Goal: Find specific page/section: Find specific page/section

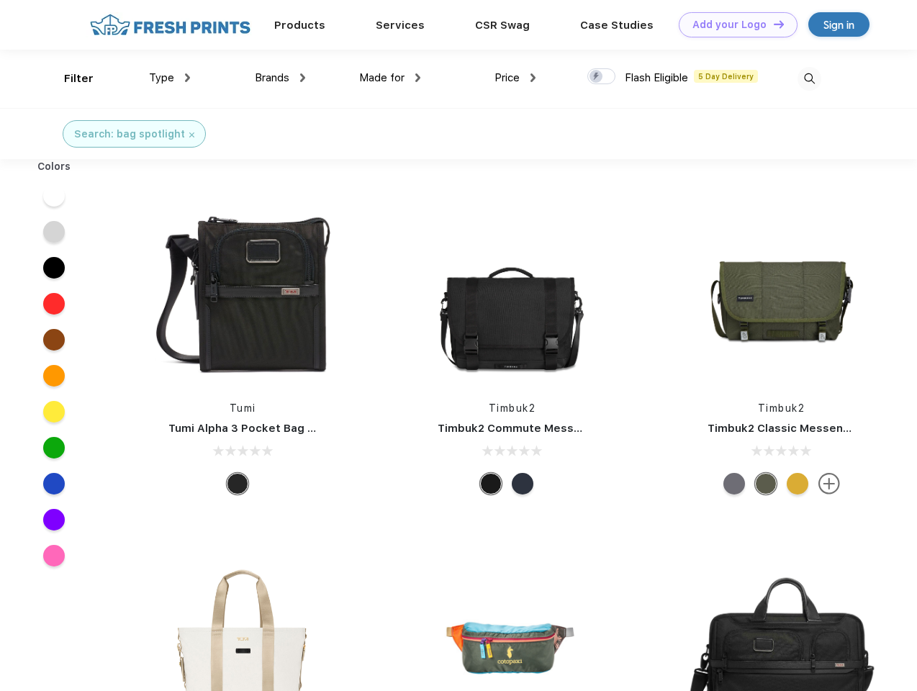
scroll to position [1, 0]
click at [732, 24] on link "Add your Logo Design Tool" at bounding box center [737, 24] width 119 height 25
click at [0, 0] on div "Design Tool" at bounding box center [0, 0] width 0 height 0
click at [772, 24] on link "Add your Logo Design Tool" at bounding box center [737, 24] width 119 height 25
click at [69, 78] on div "Filter" at bounding box center [78, 79] width 29 height 17
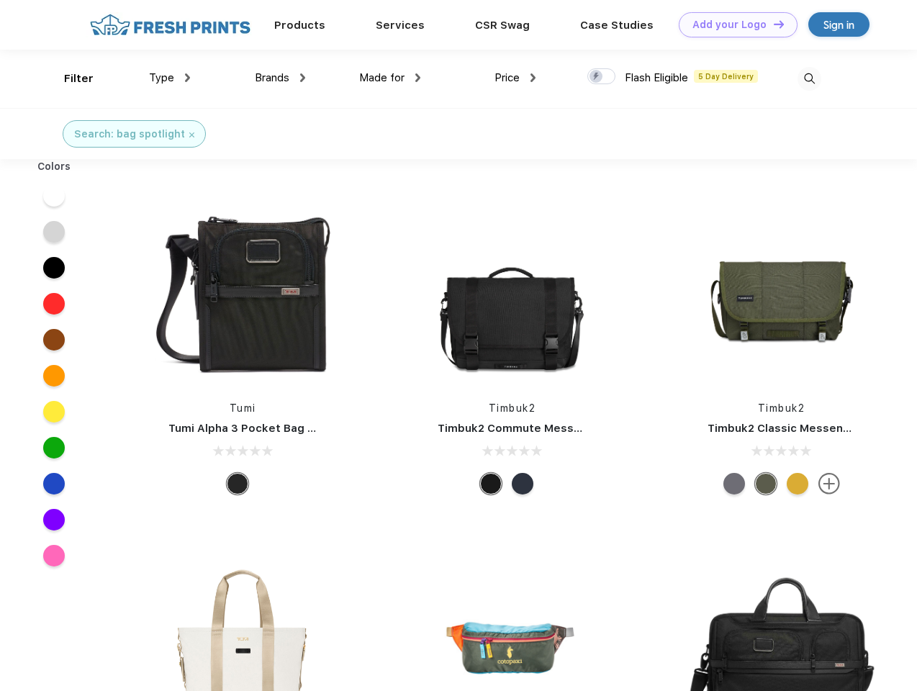
click at [170, 78] on span "Type" at bounding box center [161, 77] width 25 height 13
click at [280, 78] on span "Brands" at bounding box center [272, 77] width 35 height 13
click at [390, 78] on span "Made for" at bounding box center [381, 77] width 45 height 13
click at [515, 78] on span "Price" at bounding box center [506, 77] width 25 height 13
click at [601, 77] on div at bounding box center [601, 76] width 28 height 16
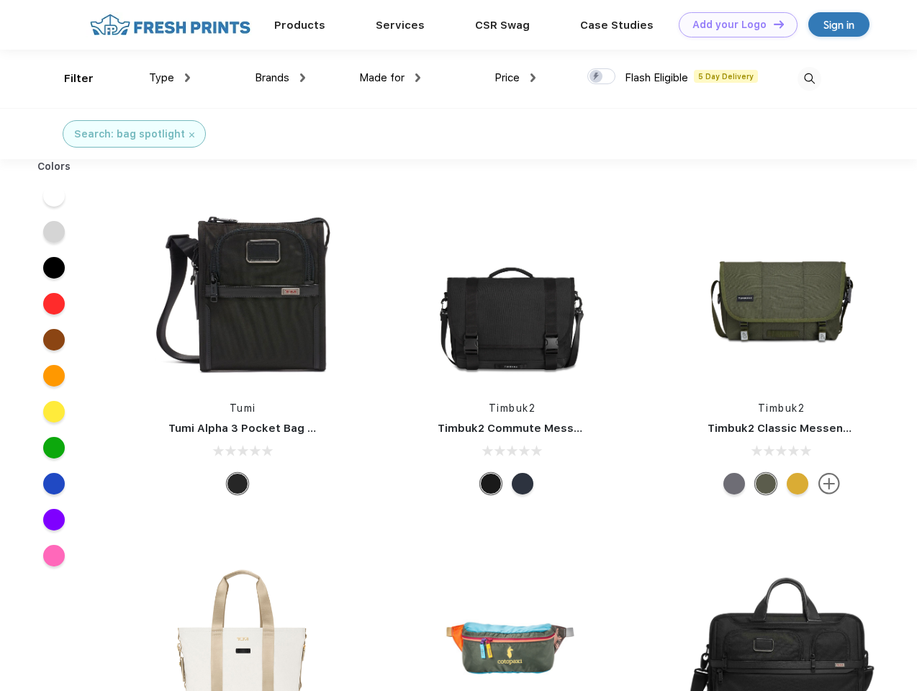
click at [596, 77] on input "checkbox" at bounding box center [591, 72] width 9 height 9
click at [809, 78] on img at bounding box center [809, 79] width 24 height 24
